Goal: Find contact information: Find contact information

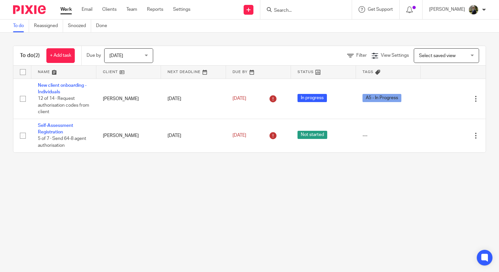
click at [323, 8] on input "Search" at bounding box center [302, 11] width 59 height 6
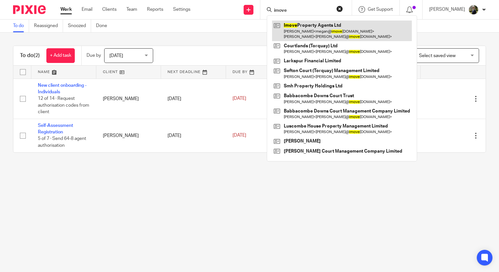
type input "imove"
click at [301, 22] on link at bounding box center [342, 31] width 140 height 20
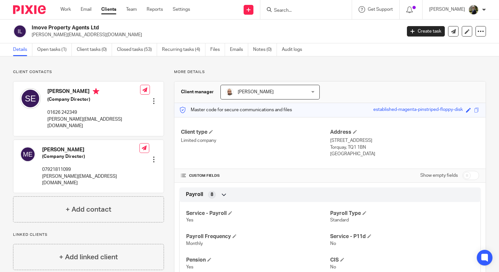
click at [318, 9] on input "Search" at bounding box center [302, 11] width 59 height 6
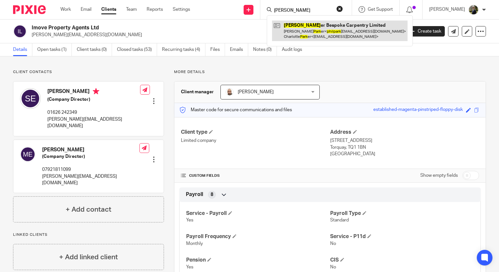
type input "phil park"
click at [302, 36] on link at bounding box center [340, 31] width 136 height 20
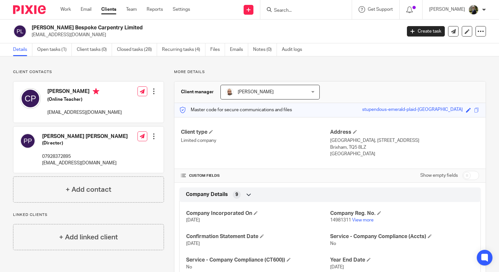
click at [291, 10] on input "Search" at bounding box center [302, 11] width 59 height 6
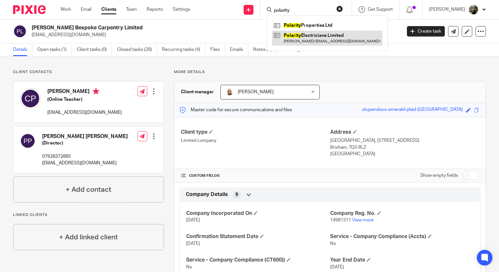
type input "polarity"
click at [314, 35] on link at bounding box center [327, 38] width 110 height 15
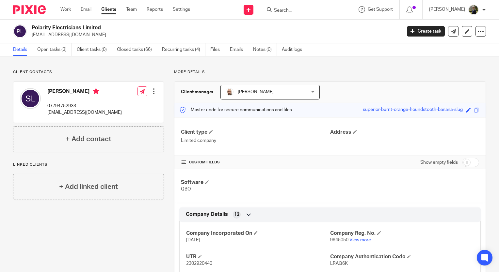
click at [299, 9] on input "Search" at bounding box center [302, 11] width 59 height 6
click at [314, 8] on input "Search" at bounding box center [302, 11] width 59 height 6
type input "polestar"
click at [320, 23] on link at bounding box center [312, 26] width 81 height 10
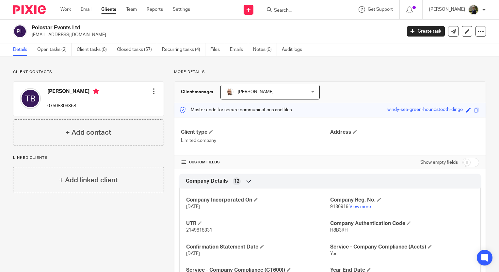
click at [331, 12] on input "Search" at bounding box center [302, 11] width 59 height 6
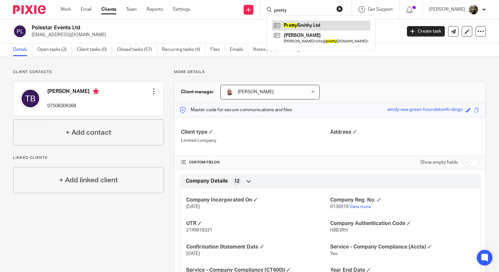
type input "pretty"
click at [313, 25] on link at bounding box center [321, 26] width 98 height 10
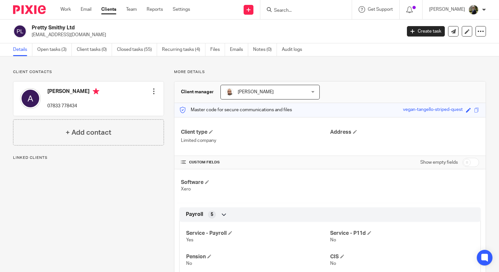
click at [84, 67] on div "Client contacts Amy 07833 778434 Edit contact Create client from contact Export…" at bounding box center [249, 271] width 499 height 428
click at [307, 8] on input "Search" at bounding box center [302, 11] width 59 height 6
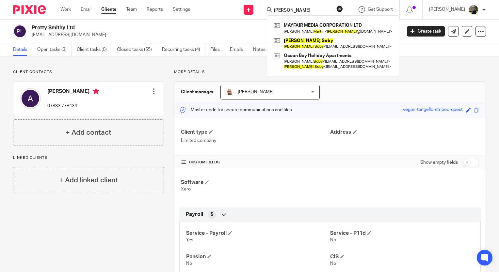
type input "toby mart"
click at [312, 7] on form "toby mart" at bounding box center [308, 10] width 70 height 8
click at [343, 8] on button "reset" at bounding box center [339, 9] width 7 height 7
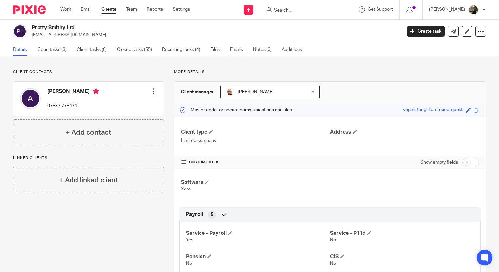
click at [331, 9] on input "Search" at bounding box center [302, 11] width 59 height 6
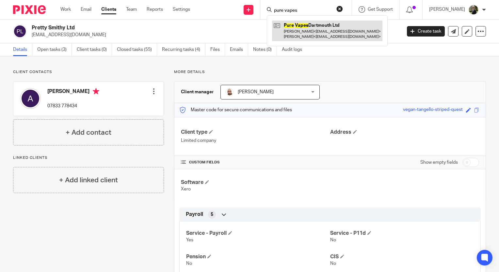
type input "pure vapes"
click at [312, 30] on link at bounding box center [327, 31] width 110 height 20
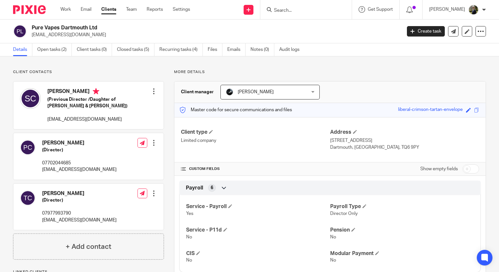
click at [315, 12] on input "Search" at bounding box center [302, 11] width 59 height 6
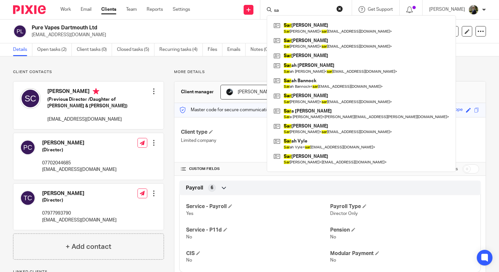
type input "s"
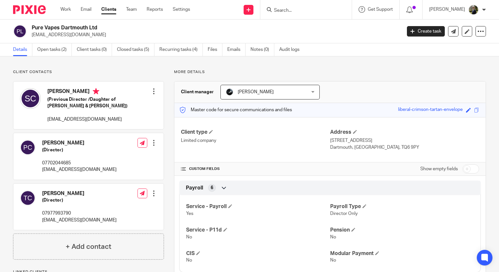
click at [148, 65] on div "Client contacts Paul Clifford (Director) 07702044685 cliffordpaul@hotmail.co.uk…" at bounding box center [249, 271] width 499 height 428
click at [109, 67] on div "Client contacts Paul Clifford (Director) 07702044685 cliffordpaul@hotmail.co.uk…" at bounding box center [249, 271] width 499 height 428
click at [114, 72] on p "Client contacts" at bounding box center [88, 72] width 151 height 5
click at [295, 4] on div at bounding box center [305, 9] width 91 height 19
click at [294, 8] on input "Search" at bounding box center [302, 11] width 59 height 6
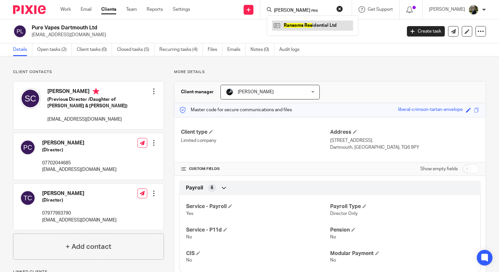
type input "ransom res"
click at [318, 24] on link at bounding box center [312, 26] width 81 height 10
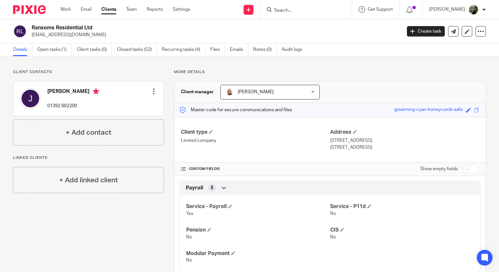
click at [319, 7] on form at bounding box center [308, 10] width 70 height 8
click at [304, 8] on input "Search" at bounding box center [302, 11] width 59 height 6
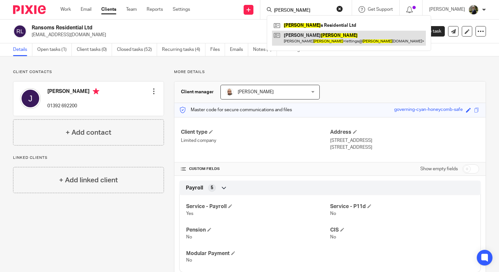
type input "[PERSON_NAME]"
click at [309, 40] on link at bounding box center [349, 38] width 154 height 15
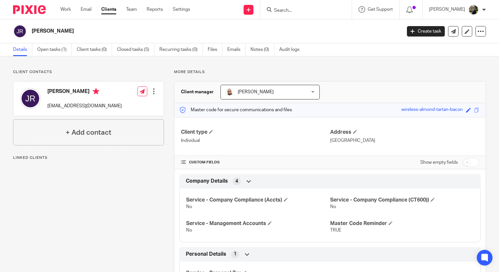
click at [34, 8] on img at bounding box center [29, 9] width 33 height 9
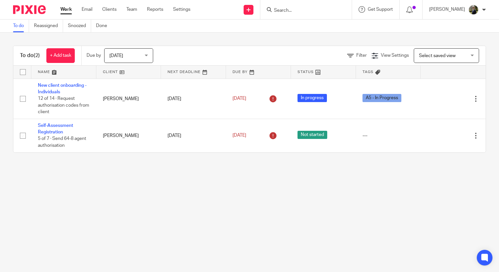
click at [287, 8] on input "Search" at bounding box center [302, 11] width 59 height 6
type input "ransom res"
click at [299, 28] on link at bounding box center [312, 26] width 81 height 10
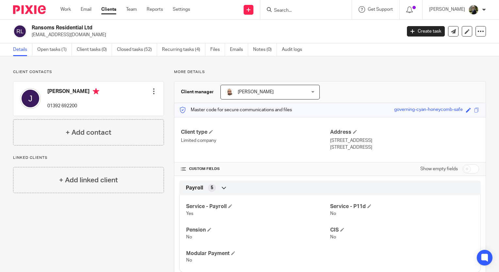
click at [308, 10] on input "Search" at bounding box center [302, 11] width 59 height 6
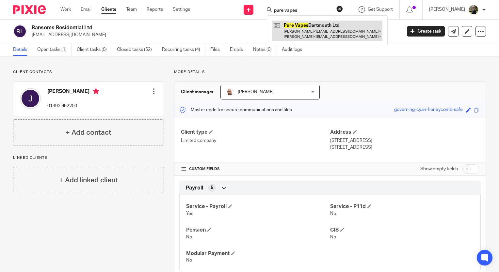
type input "pure vapes"
click at [302, 32] on link at bounding box center [327, 31] width 110 height 20
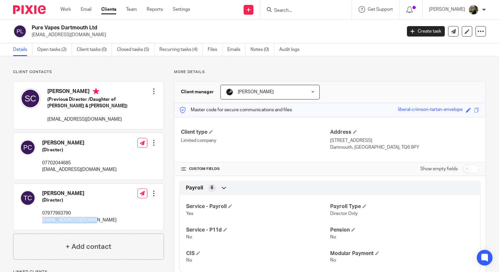
drag, startPoint x: 97, startPoint y: 215, endPoint x: 42, endPoint y: 214, distance: 54.9
click at [42, 214] on div "Tina Clifford (Director) 07977993790 tinamariac6@gmail.com Edit contact Create …" at bounding box center [88, 207] width 150 height 47
copy p "tinamariac6@gmail.com"
drag, startPoint x: 99, startPoint y: 163, endPoint x: 39, endPoint y: 168, distance: 59.7
click at [39, 168] on div "Paul Clifford (Director) 07702044685 cliffordpaul@hotmail.co.uk Edit contact Cr…" at bounding box center [88, 156] width 150 height 47
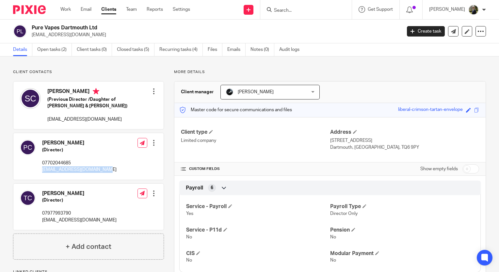
copy p "[EMAIL_ADDRESS][DOMAIN_NAME]"
drag, startPoint x: 63, startPoint y: 117, endPoint x: 45, endPoint y: 118, distance: 17.7
click at [45, 118] on div "Sara Clifford (Previous Director /Daughter of Paul & Tina) s4ras18@icloud.com" at bounding box center [85, 105] width 131 height 41
copy p "s4ras18@icloud.com"
click at [105, 66] on div "Client contacts Paul Clifford (Director) 07702044685 cliffordpaul@hotmail.co.uk…" at bounding box center [249, 271] width 499 height 428
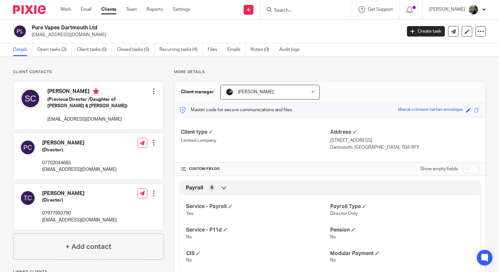
click at [122, 71] on p "Client contacts" at bounding box center [88, 72] width 151 height 5
drag, startPoint x: 106, startPoint y: 116, endPoint x: 48, endPoint y: 120, distance: 58.3
click at [48, 120] on div "Sara Clifford (Previous Director /Daughter of Paul & Tina) s4ras18@icloud.com E…" at bounding box center [88, 106] width 150 height 48
copy p "s4ras18@icloud.com"
click at [99, 116] on p "s4ras18@icloud.com" at bounding box center [98, 119] width 103 height 7
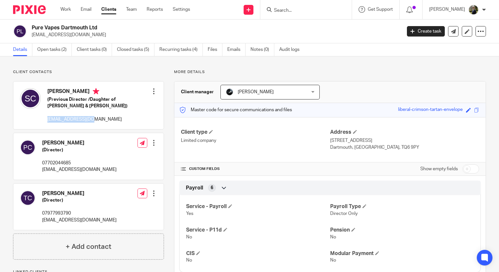
drag, startPoint x: 96, startPoint y: 114, endPoint x: 45, endPoint y: 116, distance: 51.3
click at [45, 116] on div "Sara Clifford (Previous Director /Daughter of Paul & Tina) s4ras18@icloud.com" at bounding box center [85, 105] width 131 height 41
copy p "s4ras18@icloud.com"
click at [207, 52] on ul "Details Open tasks (2) Client tasks (0) Closed tasks (5) Recurring tasks (4) Fi…" at bounding box center [161, 49] width 296 height 13
click at [212, 49] on link "Files" at bounding box center [215, 49] width 15 height 13
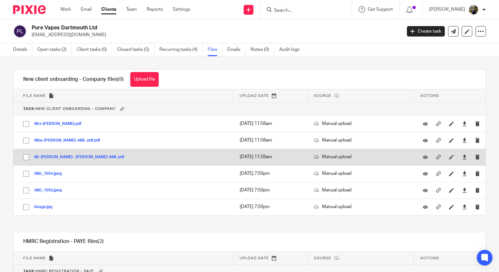
click at [58, 157] on button "Mr-[PERSON_NAME]--[PERSON_NAME]-AML.pdf" at bounding box center [81, 157] width 95 height 5
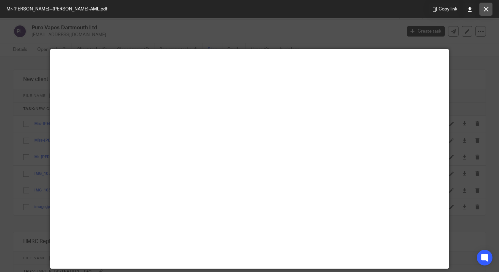
click at [482, 7] on button at bounding box center [486, 9] width 13 height 13
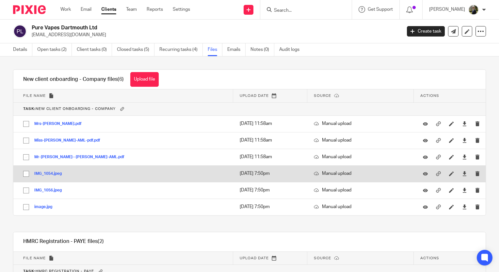
click at [43, 172] on button "IMG_1054.jpeg" at bounding box center [50, 174] width 32 height 5
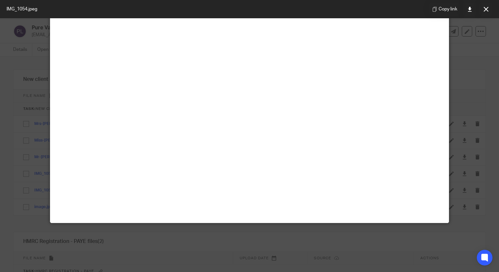
scroll to position [196, 0]
click at [488, 14] on button at bounding box center [486, 9] width 13 height 13
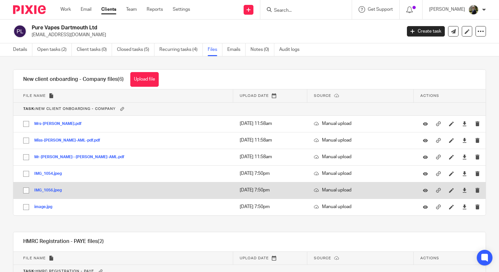
click at [53, 189] on button "IMG_1056.jpeg" at bounding box center [50, 190] width 32 height 5
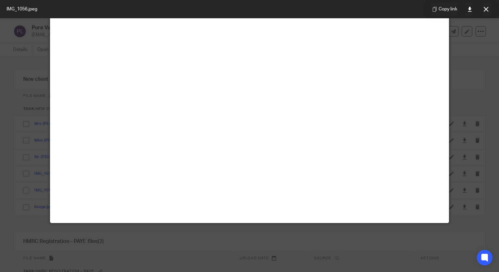
scroll to position [229, 0]
click at [489, 6] on button at bounding box center [486, 9] width 13 height 13
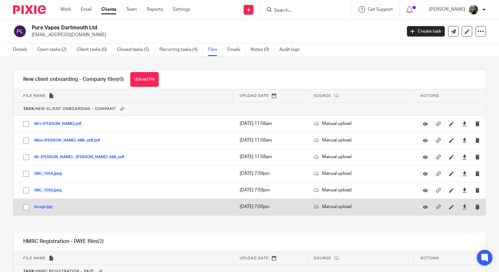
click at [45, 207] on button "image.jpg" at bounding box center [45, 207] width 23 height 5
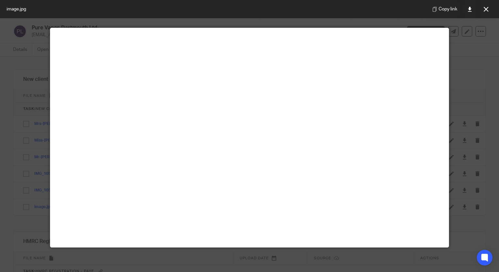
scroll to position [33, 0]
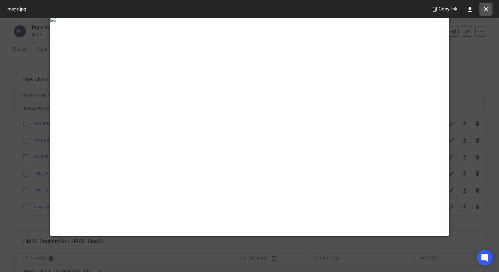
click at [484, 10] on icon at bounding box center [486, 9] width 5 height 5
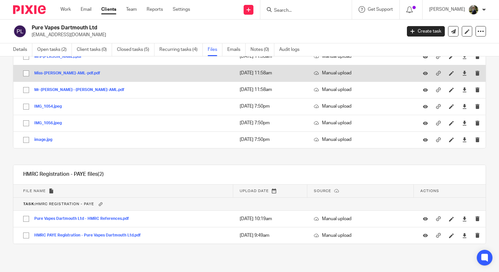
scroll to position [68, 0]
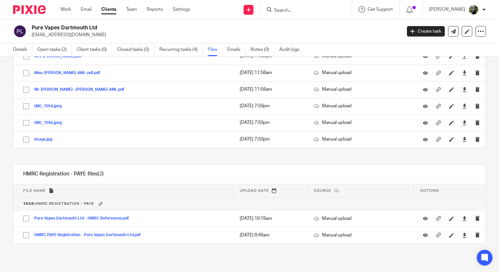
click at [41, 13] on img at bounding box center [29, 9] width 33 height 9
